Goal: Information Seeking & Learning: Learn about a topic

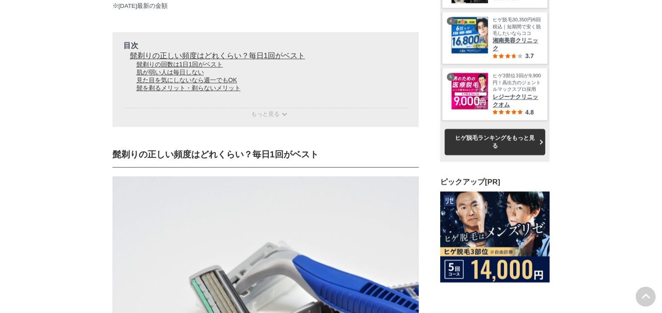
scroll to position [1149, 0]
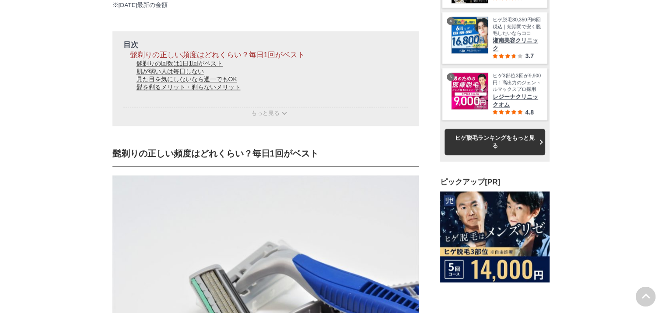
click at [178, 59] on link "髭剃りの正しい頻度はどれくらい？毎日1回がベスト" at bounding box center [217, 55] width 175 height 8
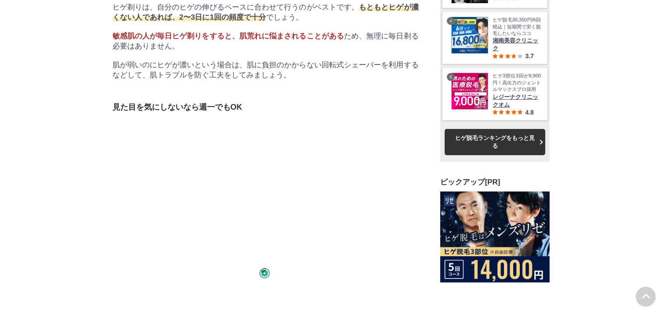
scroll to position [0, 0]
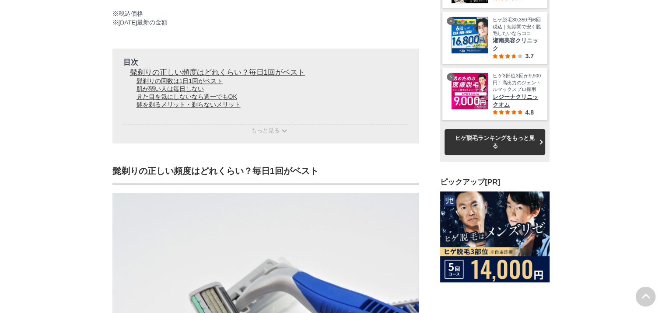
scroll to position [30386, 43286]
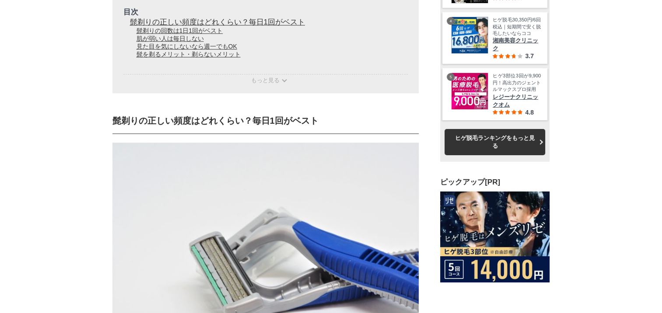
click at [218, 84] on p "もっと見る" at bounding box center [265, 79] width 284 height 10
click at [273, 84] on span "もっと見る" at bounding box center [265, 80] width 28 height 7
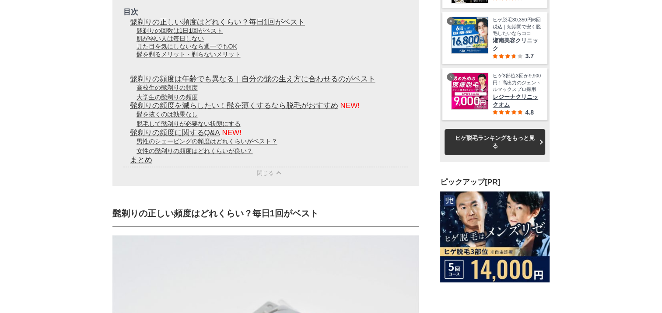
scroll to position [13572, 437]
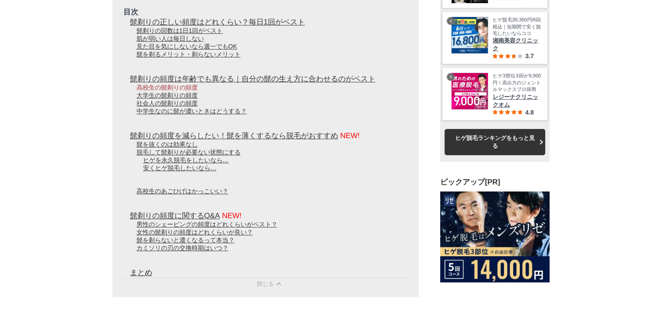
click at [170, 91] on link "高校生の髭剃りの頻度" at bounding box center [166, 87] width 61 height 7
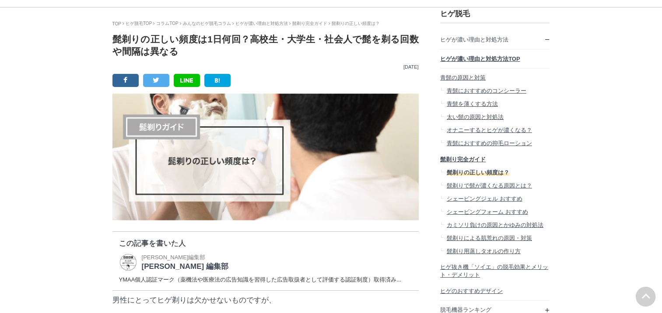
scroll to position [0, 0]
